Goal: Transaction & Acquisition: Purchase product/service

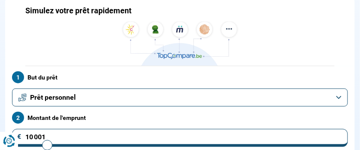
scroll to position [69, 0]
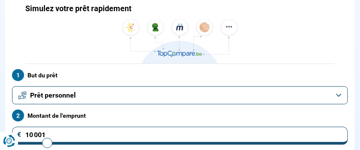
click at [337, 92] on button "Prêt personnel" at bounding box center [180, 95] width 336 height 18
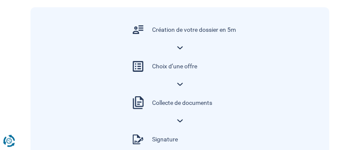
scroll to position [482, 0]
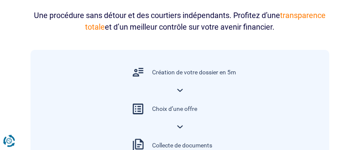
click at [181, 86] on div "Création de votre dossier en 5m" at bounding box center [180, 72] width 112 height 28
click at [177, 74] on div "Création de votre dossier en 5m" at bounding box center [194, 72] width 84 height 9
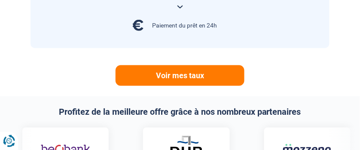
scroll to position [688, 0]
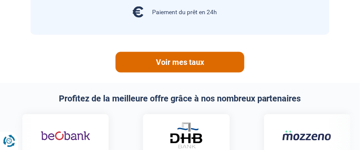
click at [179, 61] on link "Voir mes taux" at bounding box center [180, 62] width 129 height 21
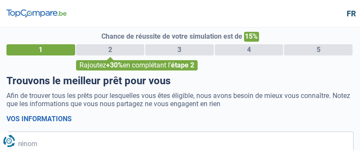
select select "32"
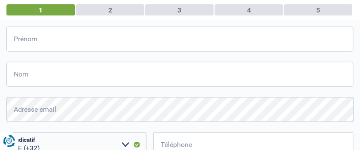
scroll to position [69, 0]
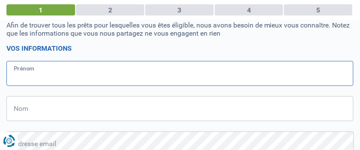
click at [40, 73] on input "Prénom" at bounding box center [180, 73] width 348 height 25
type input "eric"
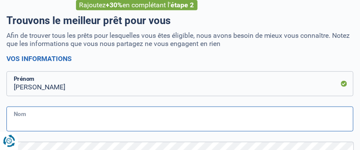
scroll to position [103, 0]
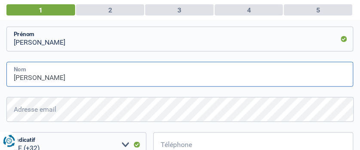
type input "vermierdt"
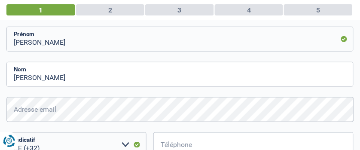
click at [74, 20] on form "Vos informations eric Prénom vermierdt Nom Adresse email Tous les champs sont o…" at bounding box center [180, 134] width 348 height 248
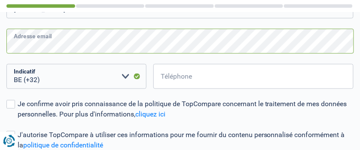
scroll to position [172, 0]
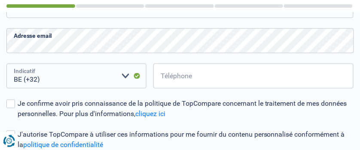
click at [40, 77] on select "BE (+32) LU (+352) Veuillez sélectionner une option" at bounding box center [76, 76] width 140 height 25
click at [43, 80] on select "BE (+32) LU (+352) Veuillez sélectionner une option" at bounding box center [76, 76] width 140 height 25
click at [123, 76] on select "BE (+32) LU (+352) Veuillez sélectionner une option" at bounding box center [76, 76] width 140 height 25
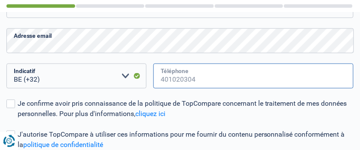
click at [192, 77] on input "Téléphone" at bounding box center [254, 76] width 200 height 25
click at [197, 79] on input "Téléphone" at bounding box center [254, 76] width 200 height 25
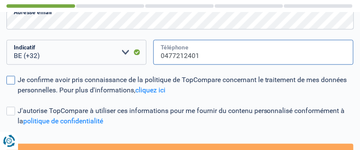
scroll to position [206, 0]
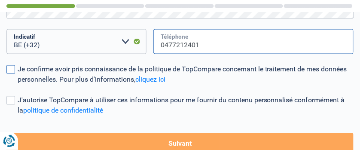
type input "0477212401"
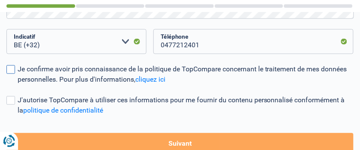
click at [12, 70] on span at bounding box center [10, 69] width 9 height 9
click at [18, 85] on input "Je confirme avoir pris connaissance de la politique de TopCompare concernant le…" at bounding box center [18, 85] width 0 height 0
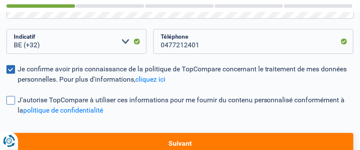
click at [10, 99] on span at bounding box center [10, 100] width 9 height 9
click at [18, 116] on input "J'autorise TopCompare à utiliser ces informations pour me fournir du contenu pe…" at bounding box center [18, 116] width 0 height 0
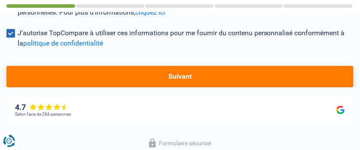
scroll to position [275, 0]
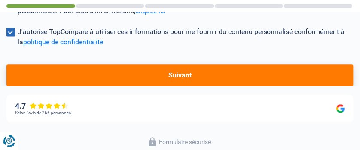
click at [177, 74] on button "Suivant" at bounding box center [180, 76] width 348 height 22
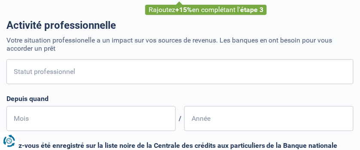
scroll to position [69, 0]
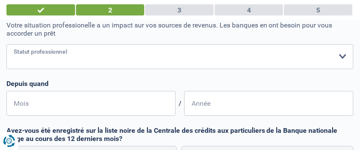
click at [75, 56] on select "Ouvrier Employé privé Employé public Invalide Indépendant Pensionné Chômeur Mut…" at bounding box center [180, 56] width 348 height 25
select select "invalid"
click at [6, 44] on select "Ouvrier Employé privé Employé public Invalide Indépendant Pensionné Chômeur Mut…" at bounding box center [180, 56] width 348 height 25
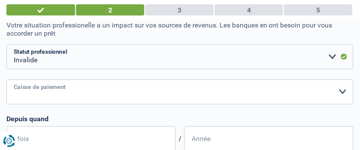
click at [22, 91] on select "Mutualité Chrétienne Mutualité Socialiste (Solidaris) SPF Sécurité Sociale Unio…" at bounding box center [180, 92] width 348 height 25
select select "chretienne"
click at [6, 80] on select "Mutualité Chrétienne Mutualité Socialiste (Solidaris) SPF Sécurité Sociale Unio…" at bounding box center [180, 92] width 348 height 25
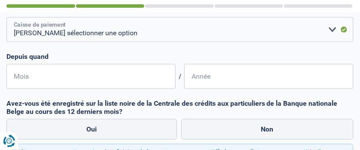
scroll to position [138, 0]
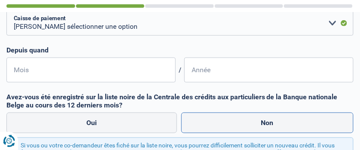
click at [273, 126] on label "Non" at bounding box center [268, 123] width 173 height 21
click at [273, 126] on input "Non" at bounding box center [268, 123] width 173 height 21
radio input "true"
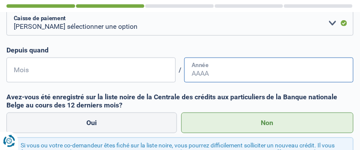
click at [215, 70] on input "Année" at bounding box center [269, 70] width 169 height 25
type input "1995"
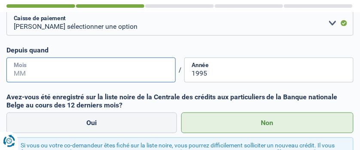
click at [31, 71] on input "Mois" at bounding box center [90, 70] width 169 height 25
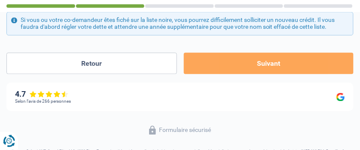
scroll to position [275, 0]
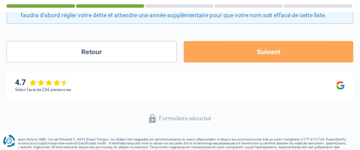
type input "1"
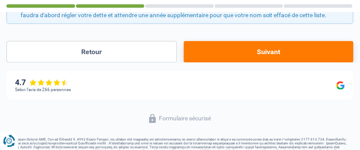
click at [264, 52] on button "Suivant" at bounding box center [269, 52] width 170 height 22
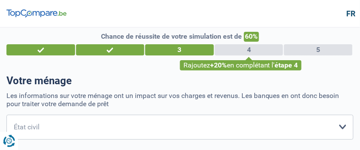
scroll to position [34, 0]
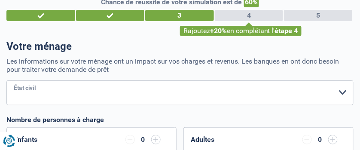
click at [346, 92] on select "Célibataire Marié(e) Cohabitant(e) légal(e) Divorcé(e) Veuf(ve) Séparé (de fait…" at bounding box center [180, 92] width 348 height 25
select select "single"
click at [6, 80] on select "Célibataire Marié(e) Cohabitant(e) légal(e) Divorcé(e) Veuf(ve) Séparé (de fait…" at bounding box center [180, 92] width 348 height 25
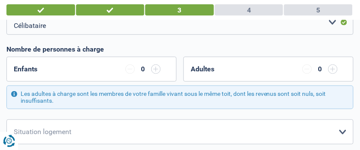
scroll to position [138, 0]
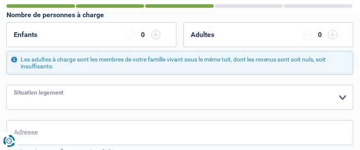
click at [344, 100] on select "Locataire Propriétaire avec prêt hypothécaire Propriétaire sans prêt hypothécai…" at bounding box center [180, 97] width 348 height 25
select select "ownerWithoutMortgage"
click at [6, 85] on select "Locataire Propriétaire avec prêt hypothécaire Propriétaire sans prêt hypothécai…" at bounding box center [180, 97] width 348 height 25
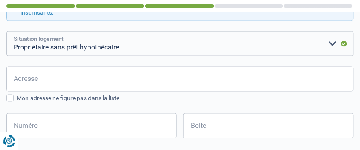
scroll to position [206, 0]
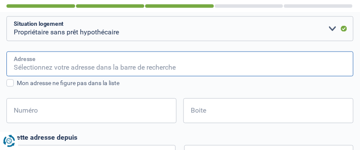
click at [41, 61] on input "Adresse" at bounding box center [180, 64] width 348 height 25
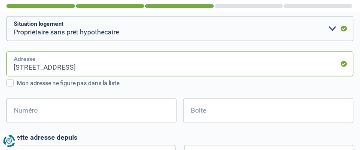
click at [13, 68] on input "Rue des Awirs, 4400, Flémalle, BE" at bounding box center [180, 64] width 348 height 25
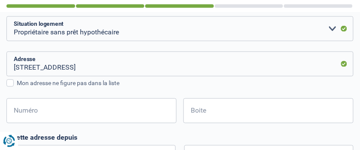
type input "Rue des Awirs, 4400, Flémalle, BE"
type input "130"
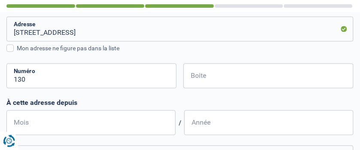
scroll to position [275, 0]
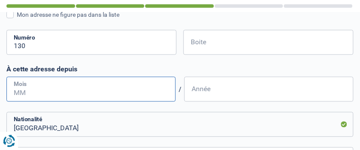
click at [31, 88] on input "Mois" at bounding box center [90, 89] width 169 height 25
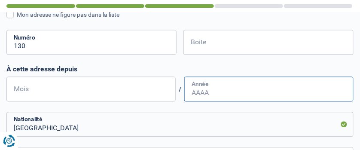
click at [211, 89] on input "Année" at bounding box center [269, 89] width 169 height 25
type input "2019"
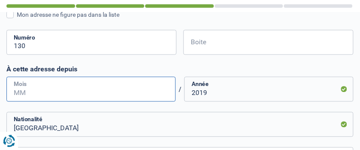
click at [29, 89] on input "Mois" at bounding box center [90, 89] width 169 height 25
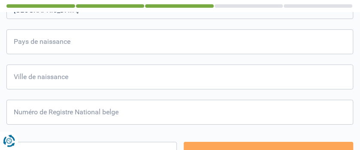
scroll to position [379, 0]
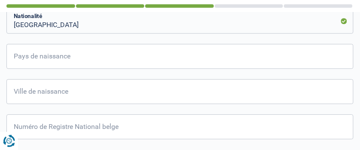
type input "9"
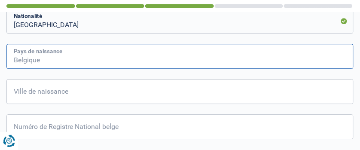
click at [61, 60] on input "Pays de naissance" at bounding box center [180, 56] width 348 height 25
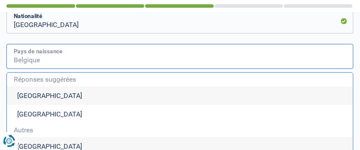
click at [31, 64] on input "Pays de naissance" at bounding box center [180, 56] width 348 height 25
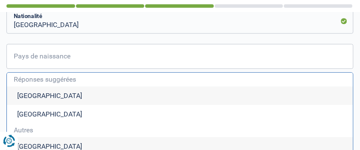
click at [26, 97] on li "Belgique" at bounding box center [180, 95] width 347 height 18
type input "Belgique"
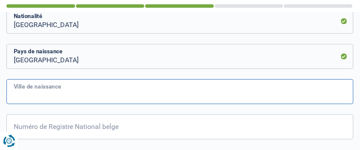
click at [66, 94] on input "Ville de naissance" at bounding box center [180, 91] width 348 height 25
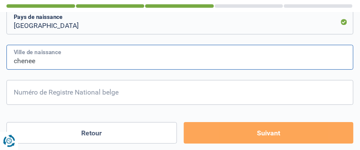
scroll to position [447, 0]
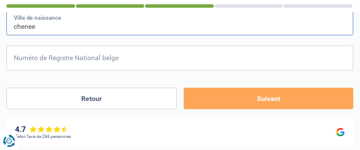
type input "chenee"
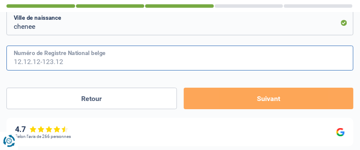
click at [28, 62] on input "Numéro de Registre National belge" at bounding box center [180, 58] width 348 height 25
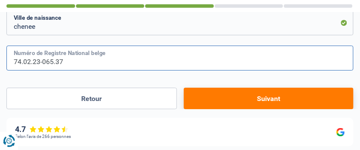
type input "74.02.23-065.37"
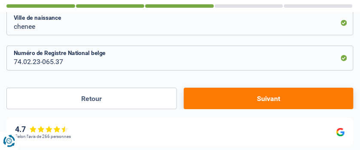
click at [264, 98] on button "Suivant" at bounding box center [269, 99] width 170 height 22
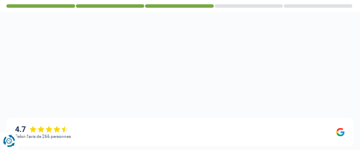
select select "disabilityPension"
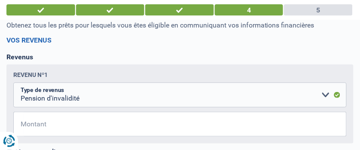
scroll to position [103, 0]
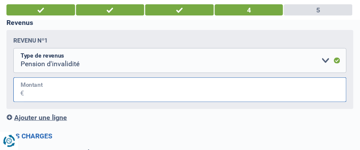
click at [51, 92] on input "Montant" at bounding box center [185, 89] width 323 height 25
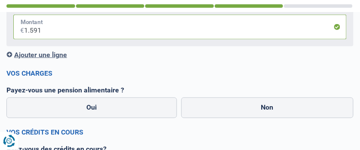
scroll to position [172, 0]
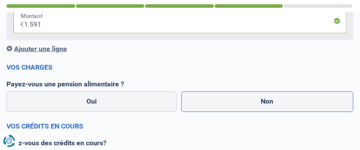
type input "1.591"
click at [266, 104] on label "Non" at bounding box center [268, 102] width 173 height 21
click at [266, 104] on input "Non" at bounding box center [268, 102] width 173 height 21
radio input "true"
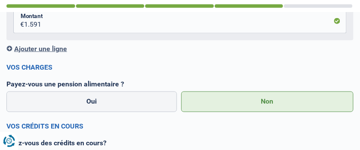
scroll to position [206, 0]
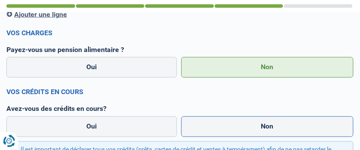
click at [269, 127] on label "Non" at bounding box center [268, 127] width 173 height 21
click at [269, 127] on input "Non" at bounding box center [268, 127] width 173 height 21
radio input "true"
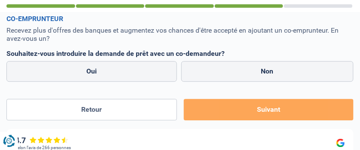
scroll to position [379, 0]
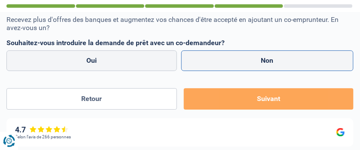
click at [268, 62] on label "Non" at bounding box center [268, 60] width 173 height 21
click at [268, 62] on input "Non" at bounding box center [268, 60] width 173 height 21
radio input "true"
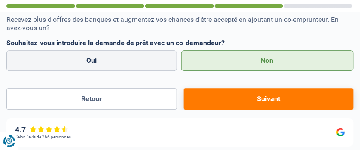
click at [265, 100] on button "Suivant" at bounding box center [269, 99] width 170 height 22
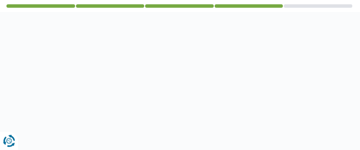
select select "48"
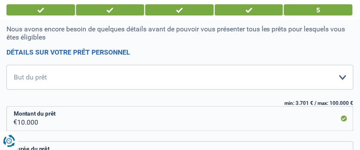
scroll to position [69, 0]
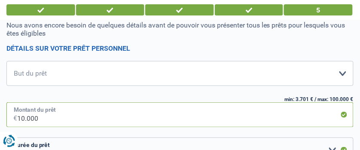
click at [25, 120] on input "10.000" at bounding box center [185, 114] width 337 height 25
type input "1.000"
select select "24"
type input "15.000"
select select "60"
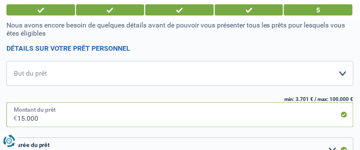
type input "15.000"
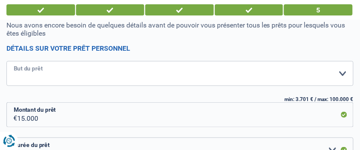
click at [345, 72] on select "Confort maison: meubles, textile, peinture, électroménager, outillage non-profe…" at bounding box center [180, 73] width 348 height 25
click at [341, 72] on select "Confort maison: meubles, textile, peinture, électroménager, outillage non-profe…" at bounding box center [180, 73] width 348 height 25
click at [43, 68] on select "Confort maison: meubles, textile, peinture, électroménager, outillage non-profe…" at bounding box center [180, 73] width 348 height 25
select select "houseOrGarden"
click at [6, 62] on select "Confort maison: meubles, textile, peinture, électroménager, outillage non-profe…" at bounding box center [180, 73] width 348 height 25
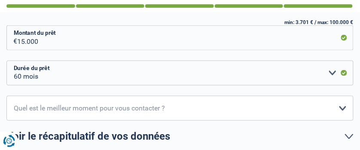
scroll to position [172, 0]
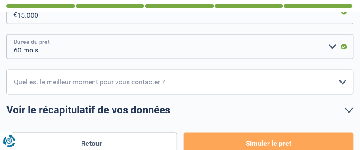
click at [333, 46] on select "12 mois 18 mois 24 mois 30 mois 36 mois 42 mois 48 mois 60 mois Veuillez sélect…" at bounding box center [180, 46] width 348 height 25
select select "42"
click at [6, 35] on select "12 mois 18 mois 24 mois 30 mois 36 mois 42 mois 48 mois 60 mois Veuillez sélect…" at bounding box center [180, 46] width 348 height 25
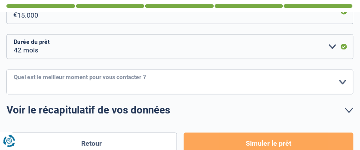
click at [340, 80] on select "10h-12h 12h-14h 14h-16h 16h-18h Veuillez sélectionner une option" at bounding box center [180, 82] width 348 height 25
select select "10-12"
click at [6, 70] on select "10h-12h 12h-14h 14h-16h 16h-18h Veuillez sélectionner une option" at bounding box center [180, 82] width 348 height 25
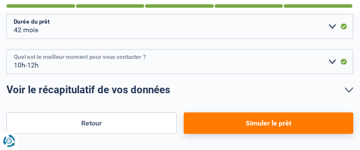
scroll to position [206, 0]
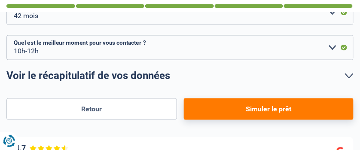
click at [267, 111] on button "Simuler le prêt" at bounding box center [269, 110] width 170 height 22
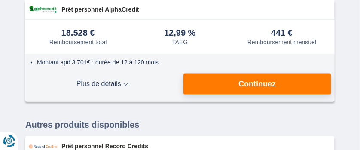
scroll to position [206, 0]
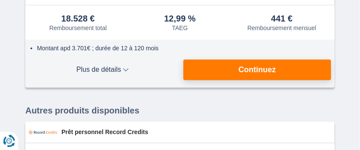
click at [125, 67] on span "Plus de détails" at bounding box center [103, 70] width 148 height 7
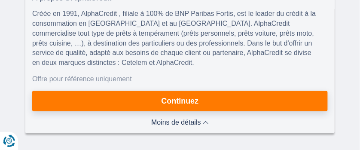
scroll to position [406, 0]
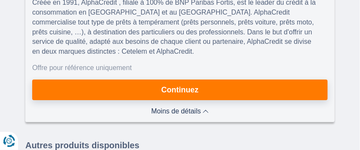
click at [179, 110] on span "Moins de détails" at bounding box center [180, 111] width 58 height 7
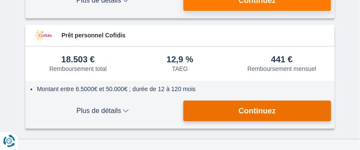
click at [259, 108] on span "Continuez" at bounding box center [257, 111] width 37 height 8
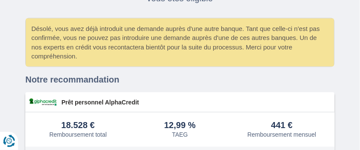
scroll to position [131, 0]
